Goal: Navigation & Orientation: Find specific page/section

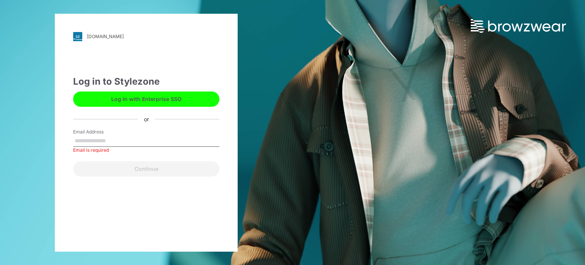
click at [353, 42] on div "[DOMAIN_NAME] Loading... Log in to Stylezone Log in with Enterprise SSO or Emai…" at bounding box center [292, 132] width 585 height 265
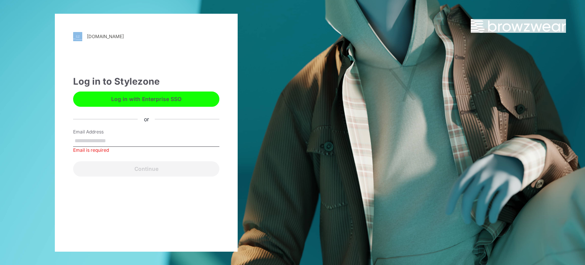
drag, startPoint x: 353, startPoint y: 42, endPoint x: 378, endPoint y: 38, distance: 24.7
click at [378, 38] on div "vtgarment.stylezone.com Loading... Log in to Stylezone Log in with Enterprise S…" at bounding box center [292, 132] width 585 height 265
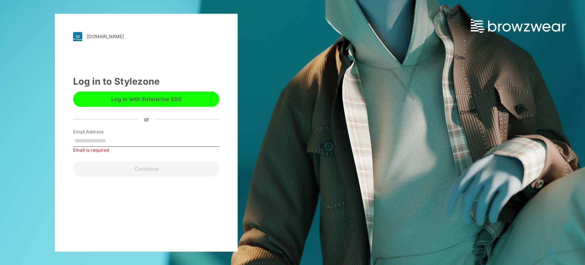
click at [152, 142] on input "Email Address" at bounding box center [146, 140] width 146 height 11
click at [274, 161] on div "vtgarment.stylezone.com Loading... Log in to Stylezone Log in with Enterprise S…" at bounding box center [146, 132] width 292 height 265
click at [99, 95] on button "Log in with Enterprise SSO" at bounding box center [146, 98] width 146 height 15
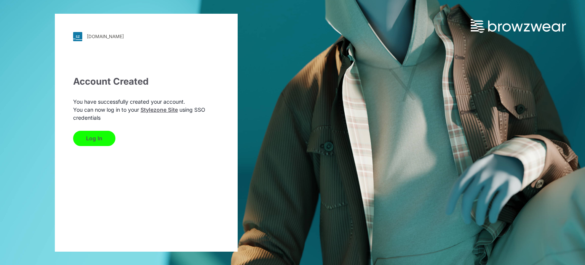
click at [88, 138] on button "Log In" at bounding box center [94, 138] width 42 height 15
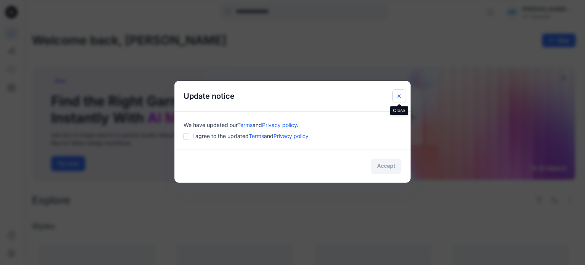
click at [401, 92] on button "Close" at bounding box center [399, 96] width 14 height 14
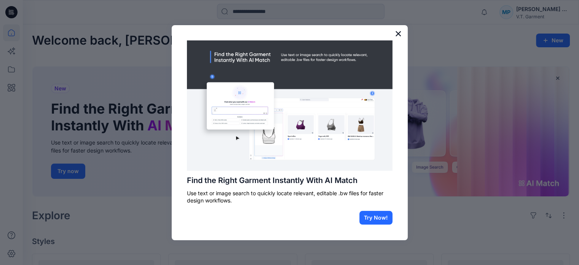
click at [401, 33] on button "×" at bounding box center [398, 33] width 7 height 12
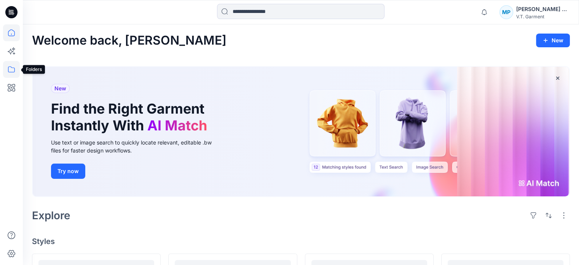
click at [12, 70] on icon at bounding box center [11, 69] width 17 height 17
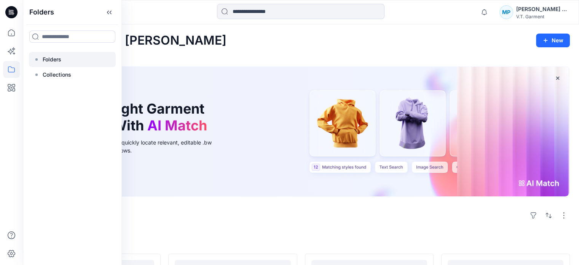
click at [54, 55] on p "Folders" at bounding box center [52, 59] width 19 height 9
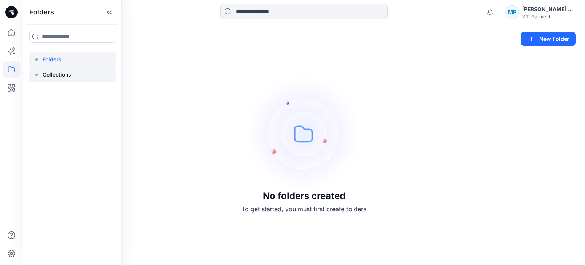
click at [50, 80] on div at bounding box center [72, 74] width 87 height 15
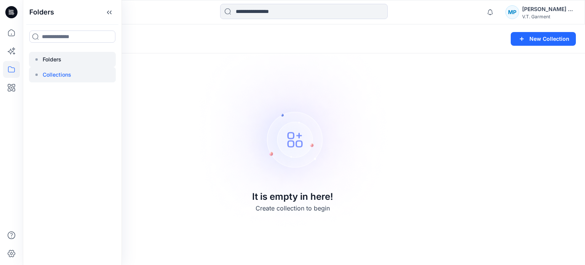
click at [59, 63] on p "Folders" at bounding box center [52, 59] width 19 height 9
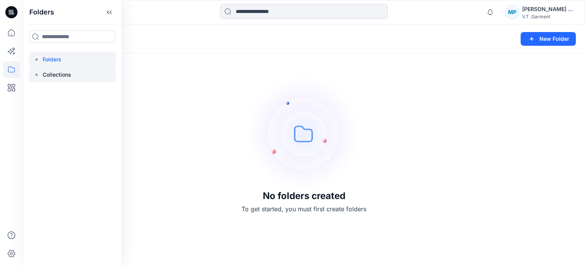
click at [58, 69] on div at bounding box center [72, 74] width 87 height 15
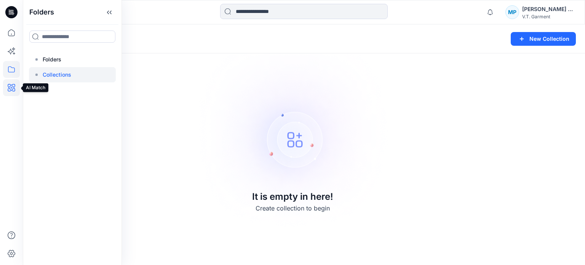
click at [11, 86] on icon at bounding box center [11, 87] width 17 height 17
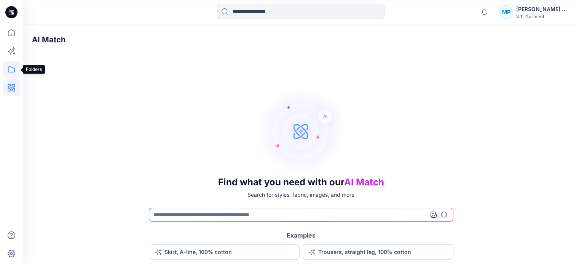
click at [12, 73] on icon at bounding box center [11, 69] width 17 height 17
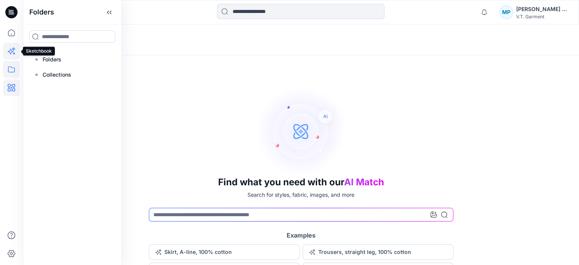
click at [15, 54] on icon at bounding box center [11, 51] width 17 height 17
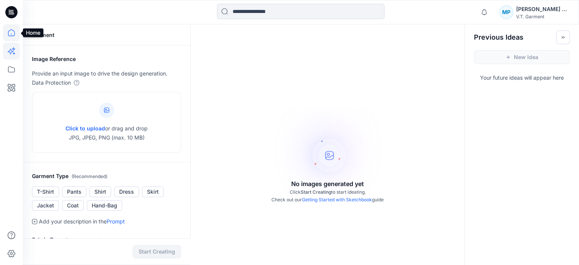
click at [14, 37] on icon at bounding box center [11, 32] width 17 height 17
